Goal: Task Accomplishment & Management: Manage account settings

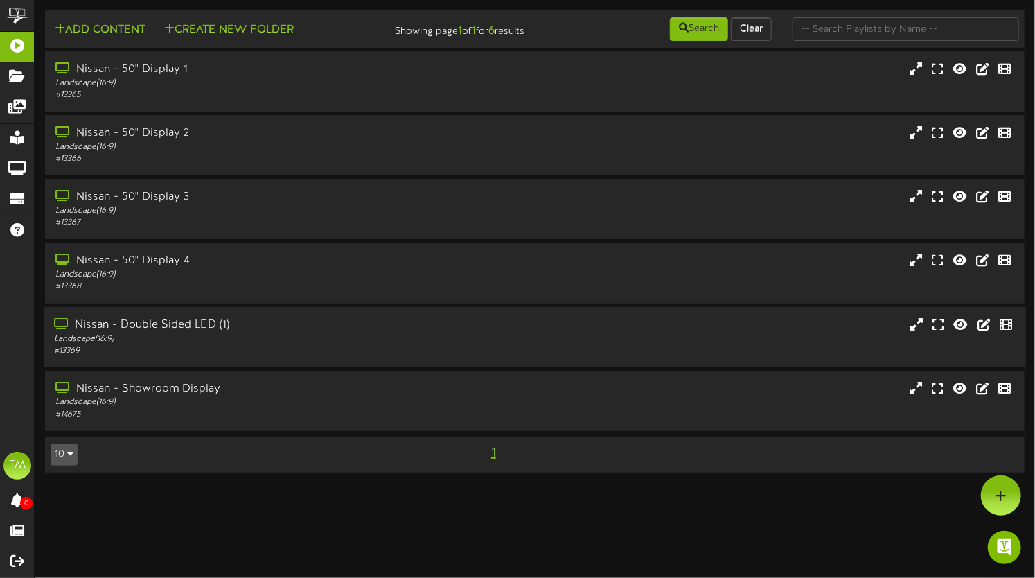
click at [193, 333] on div "Nissan - Double Sided LED (1)" at bounding box center [248, 325] width 389 height 16
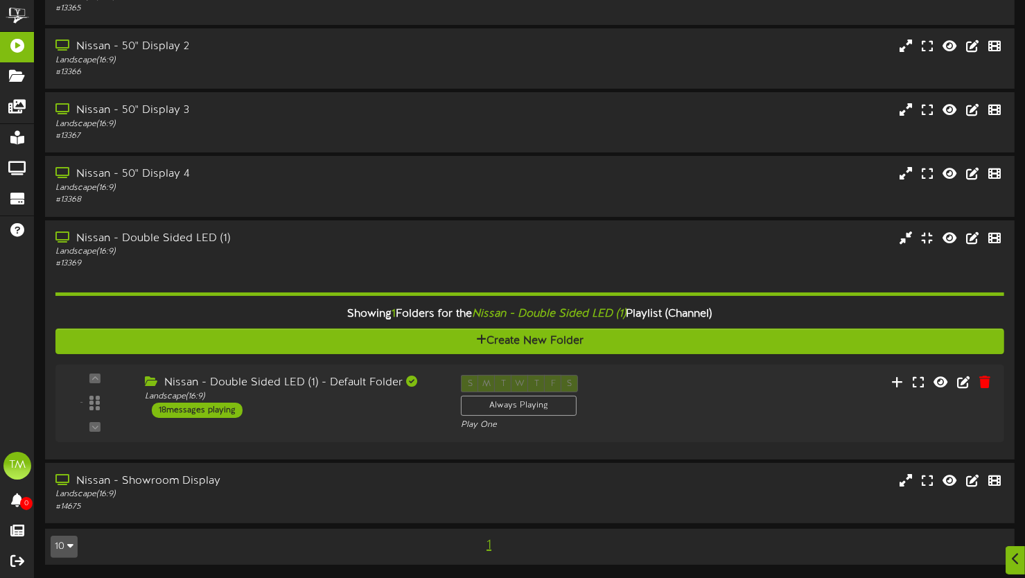
scroll to position [97, 0]
click at [220, 407] on div "18 messages playing" at bounding box center [193, 410] width 92 height 15
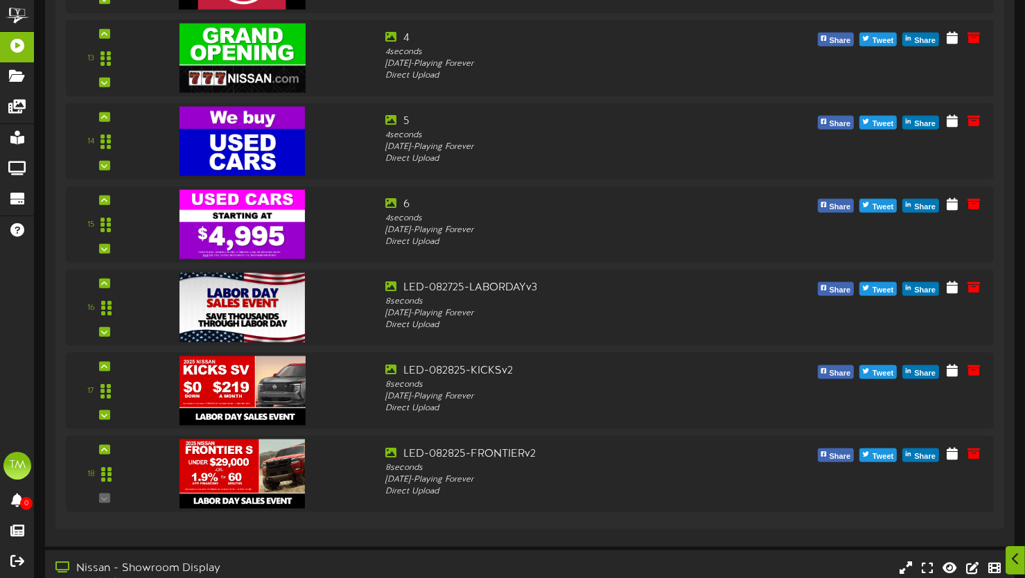
scroll to position [1680, 0]
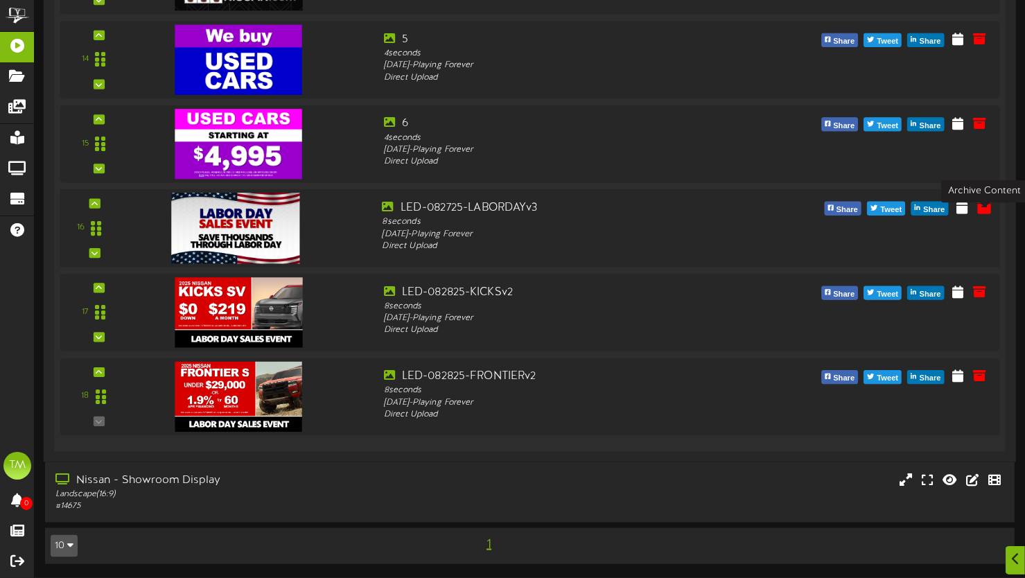
click at [985, 212] on icon at bounding box center [983, 206] width 15 height 15
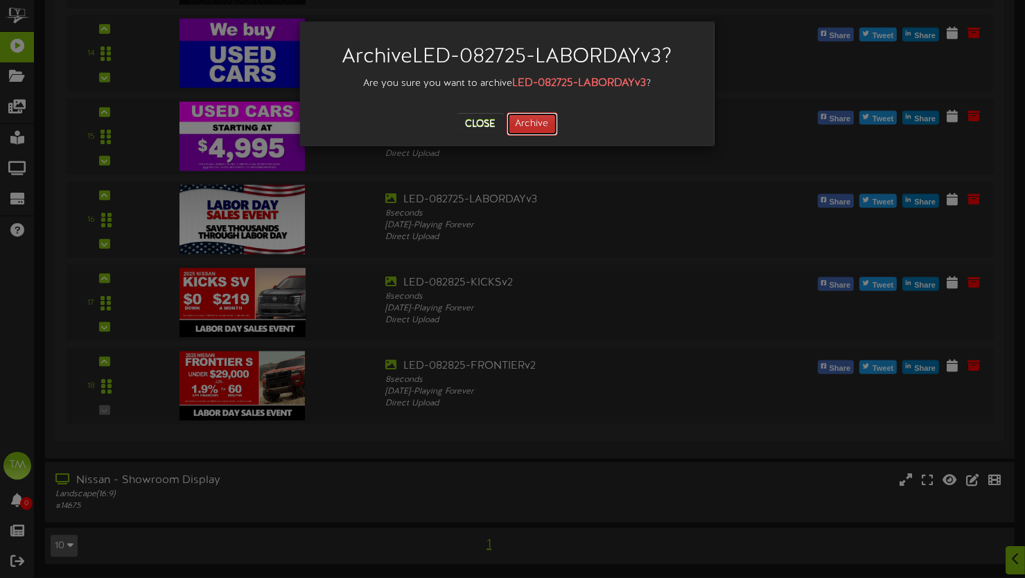
click at [538, 119] on button "Archive" at bounding box center [532, 124] width 51 height 24
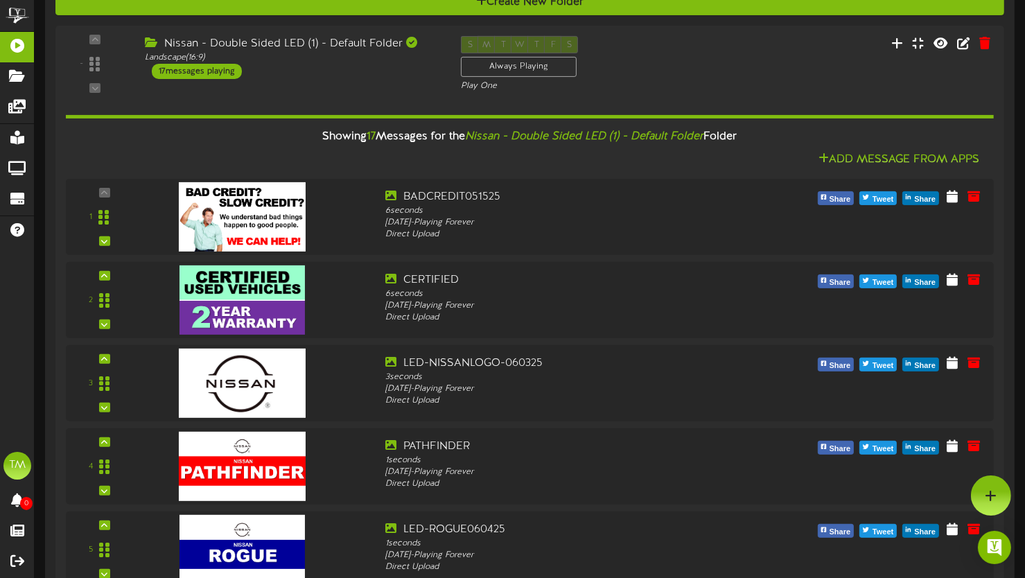
scroll to position [412, 0]
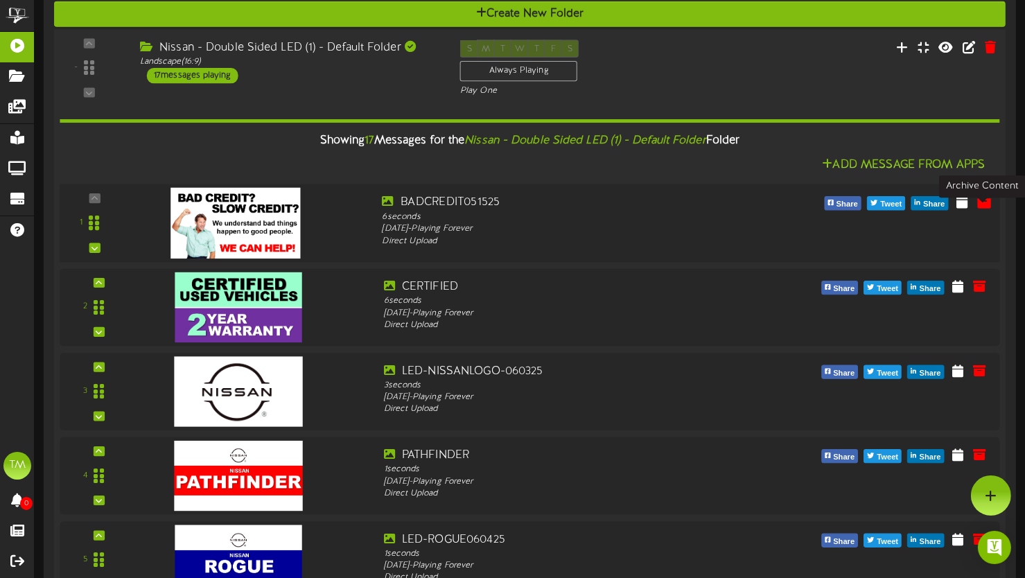
click at [983, 209] on icon at bounding box center [983, 200] width 15 height 15
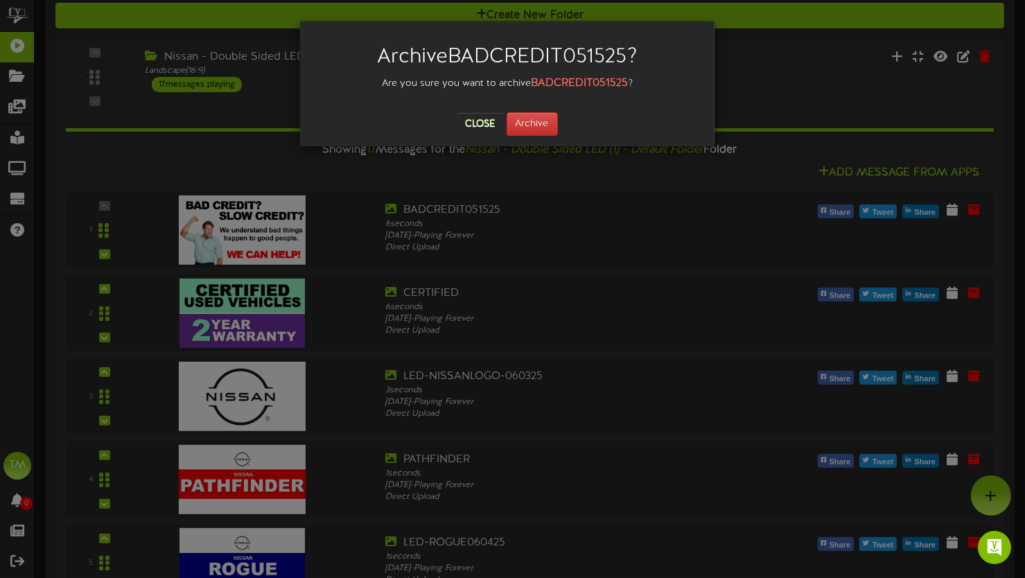
click at [624, 278] on div "Archive BADCREDIT051525 ? Are you sure you want to archive BADCREDIT051525 ? Cl…" at bounding box center [512, 289] width 1025 height 578
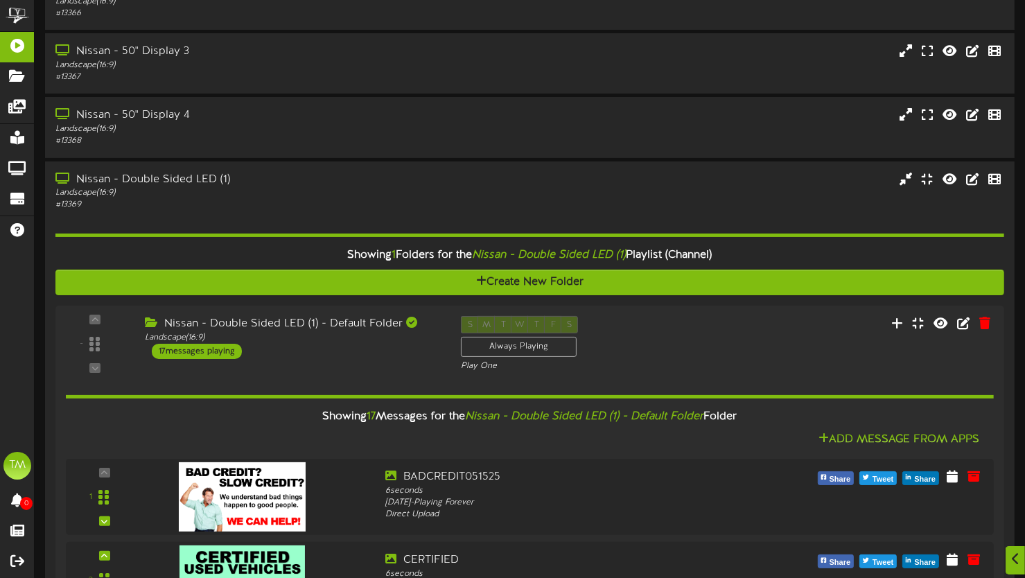
scroll to position [0, 0]
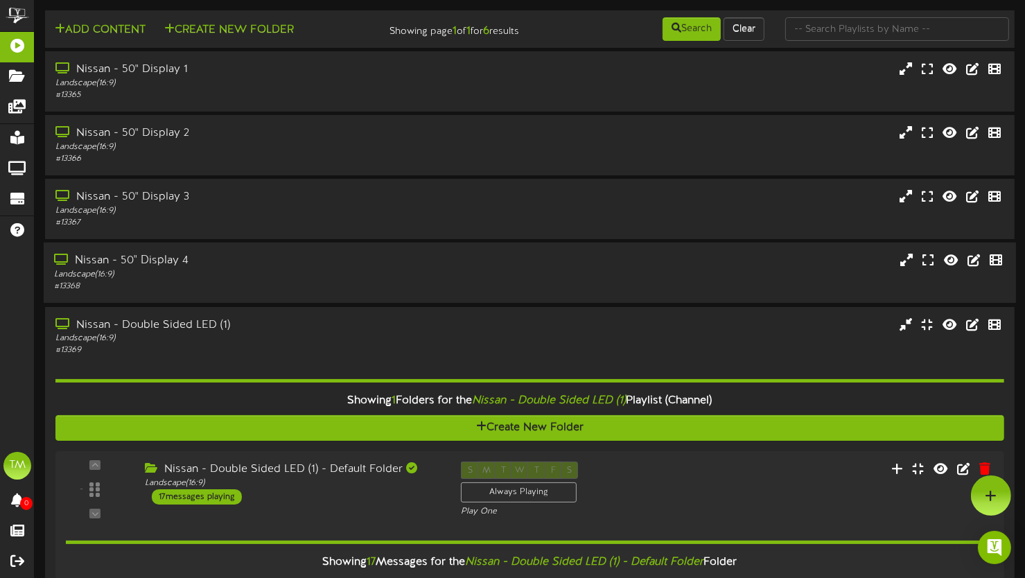
click at [165, 269] on div "Nissan - 50" Display 4" at bounding box center [246, 261] width 385 height 16
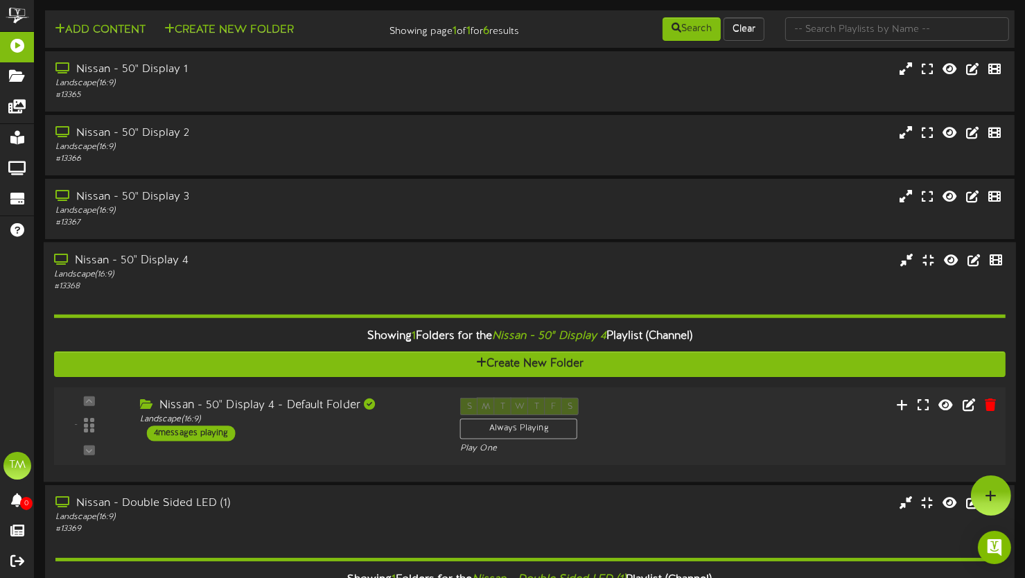
click at [221, 441] on div "4 messages playing" at bounding box center [191, 432] width 89 height 15
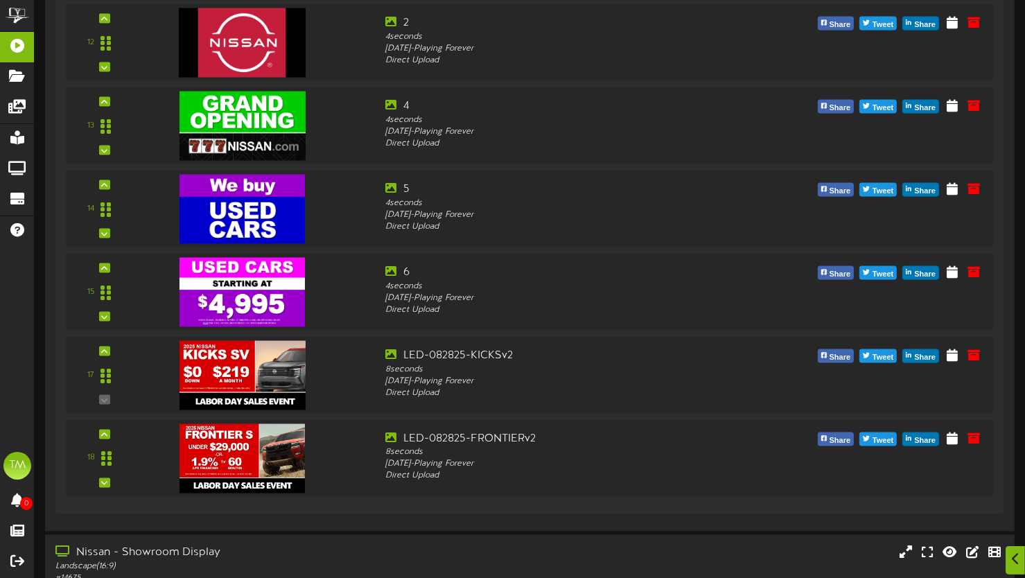
scroll to position [2194, 0]
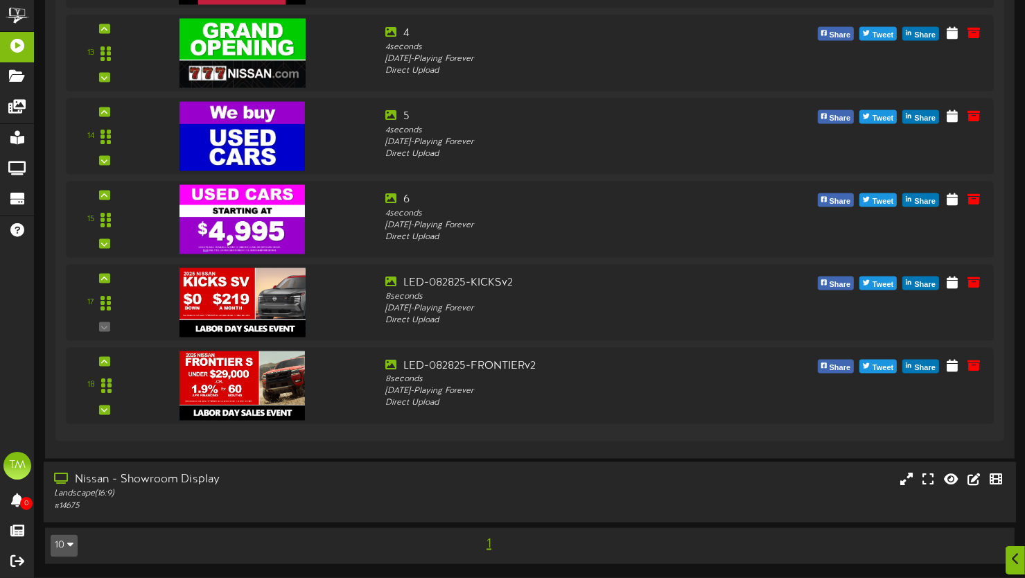
click at [148, 482] on div "Nissan - Showroom Display" at bounding box center [246, 481] width 385 height 16
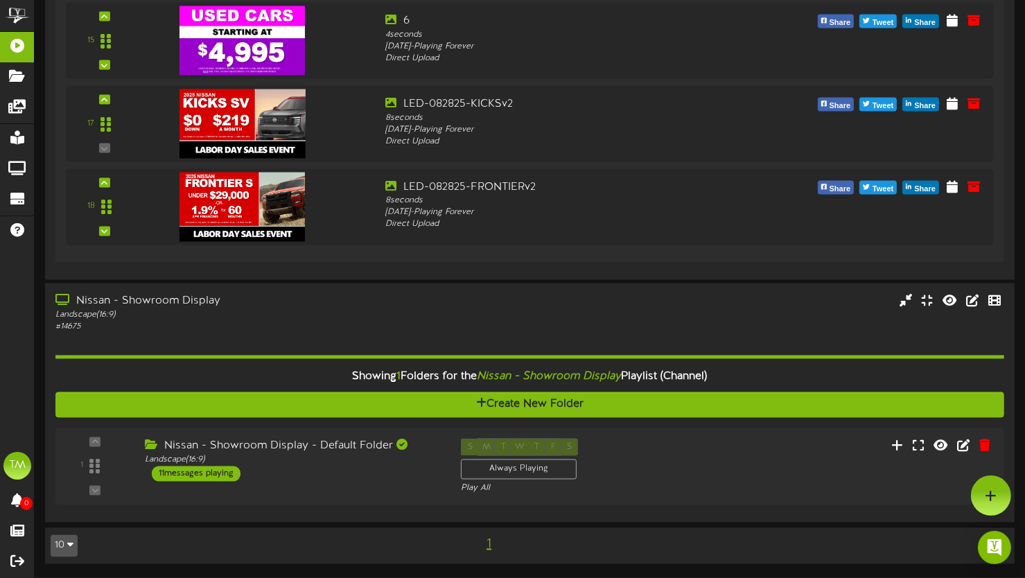
scroll to position [2372, 0]
click at [212, 472] on div "11 messages playing" at bounding box center [192, 473] width 90 height 15
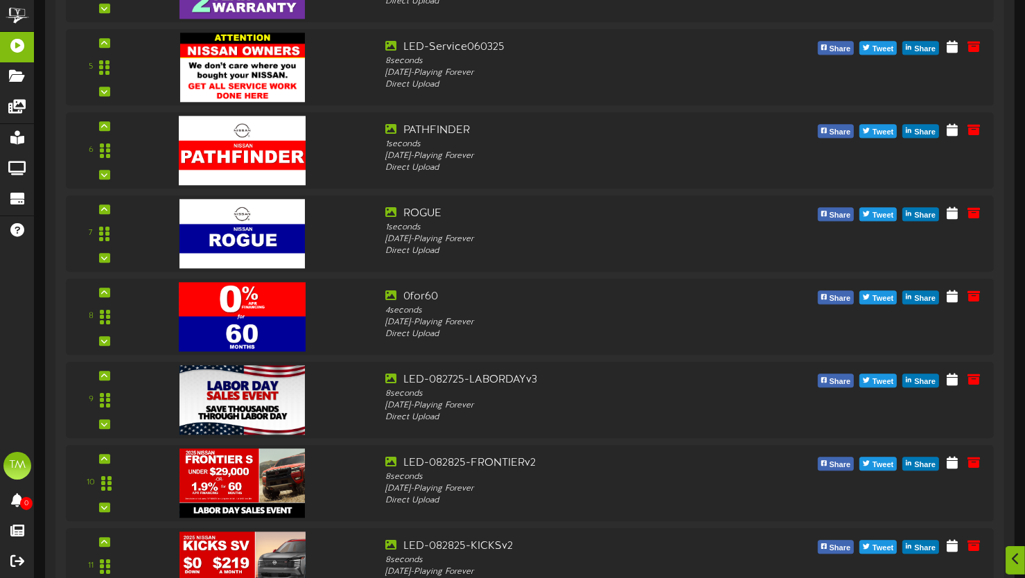
scroll to position [3312, 0]
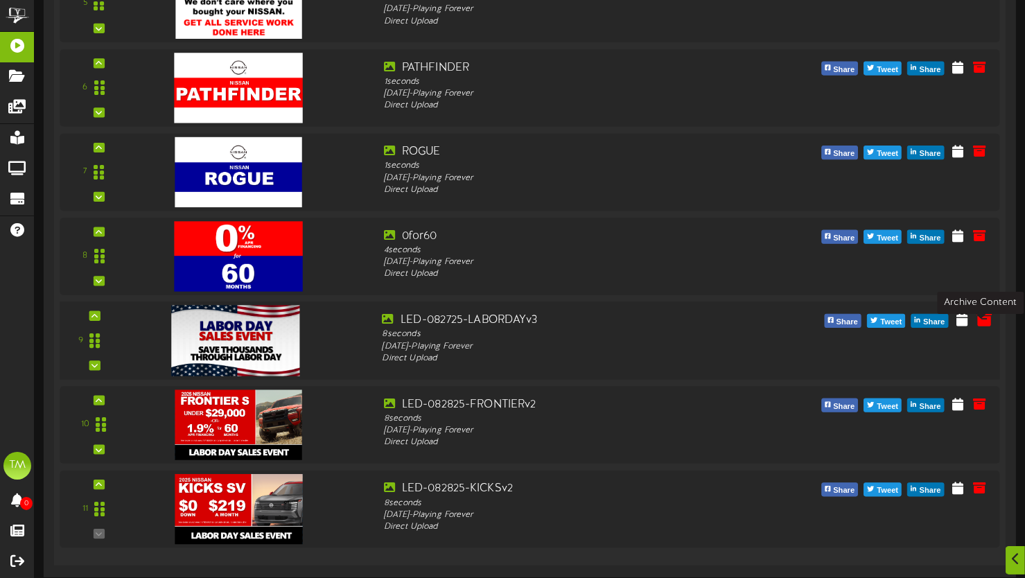
click at [984, 326] on icon at bounding box center [983, 318] width 15 height 15
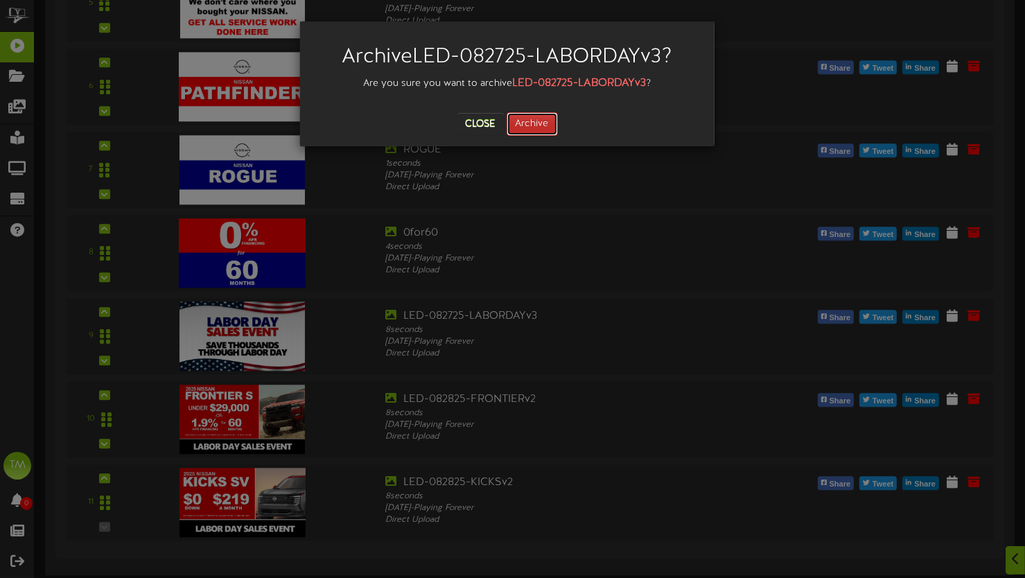
click at [527, 123] on button "Archive" at bounding box center [532, 124] width 51 height 24
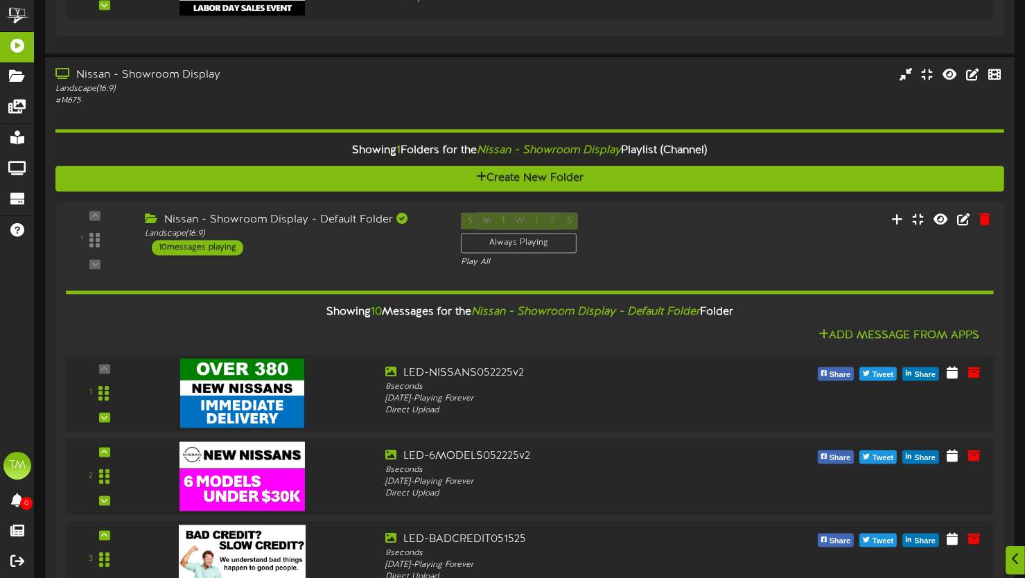
scroll to position [3290, 0]
